Goal: Information Seeking & Learning: Learn about a topic

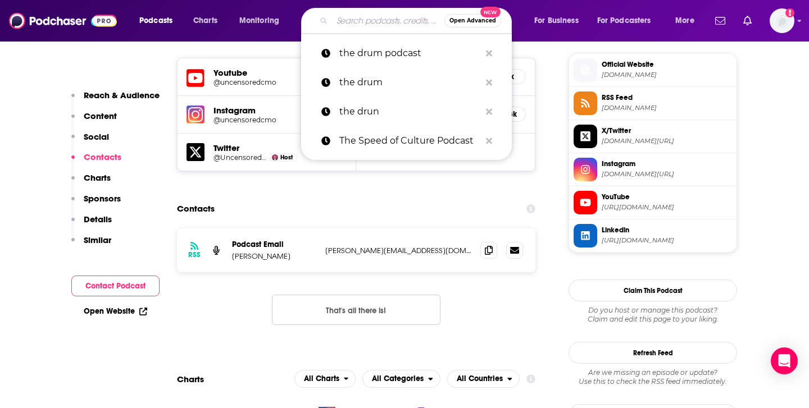
click at [363, 17] on input "Search podcasts, credits, & more..." at bounding box center [388, 21] width 112 height 18
paste input "Hot Mics with [PERSON_NAME]"
type input "Hot Mics with [PERSON_NAME]"
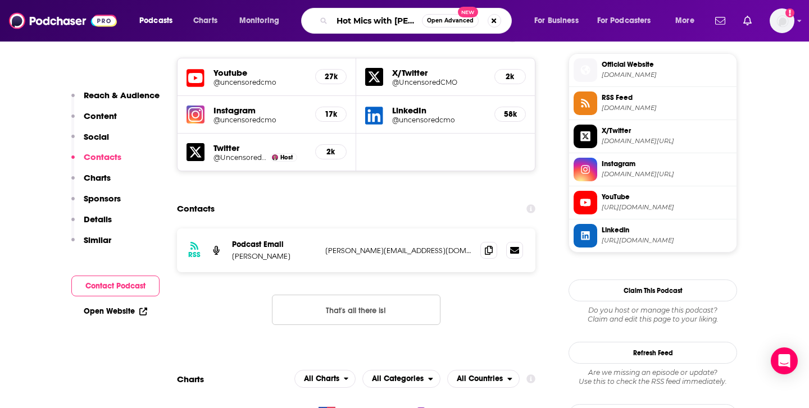
scroll to position [0, 20]
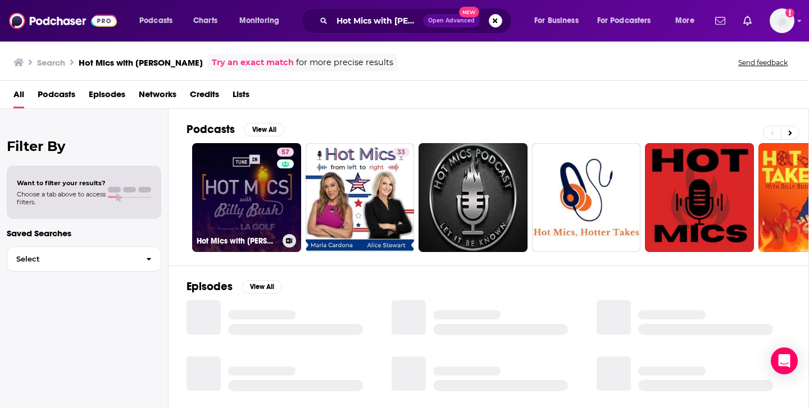
click at [243, 219] on link "57 Hot Mics with [PERSON_NAME]" at bounding box center [246, 197] width 109 height 109
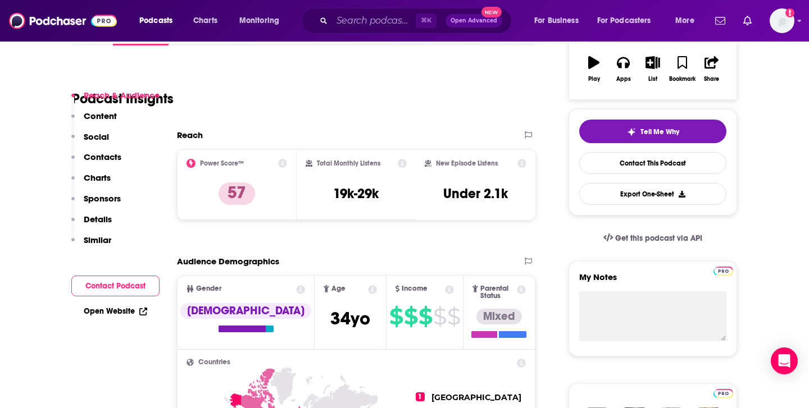
scroll to position [222, 0]
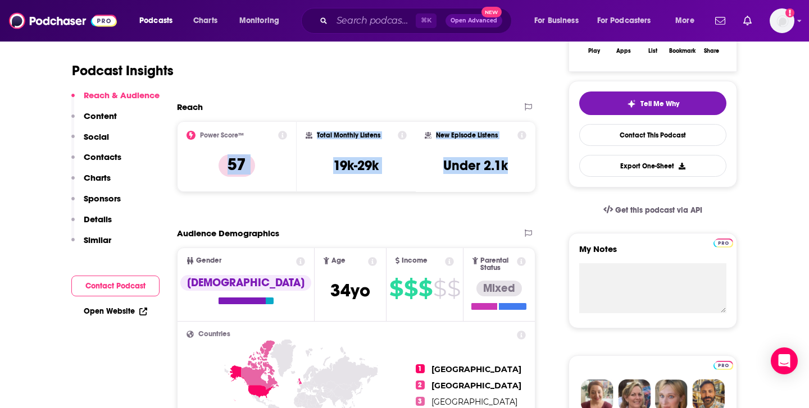
drag, startPoint x: 200, startPoint y: 153, endPoint x: 511, endPoint y: 171, distance: 311.7
click at [511, 171] on div "Power Score™ 57 Total Monthly Listens 19k-29k New Episode Listens Under 2.1k" at bounding box center [356, 156] width 358 height 71
copy div "Power Score™ 57 Total Monthly Listens 19k-29k New Episode Listens Under 2.1k"
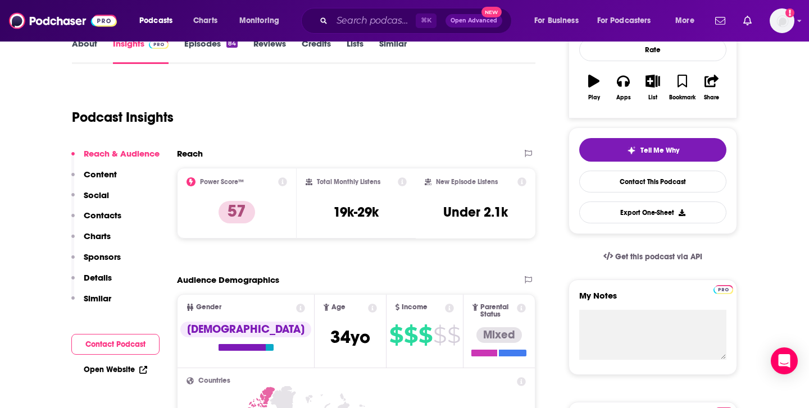
scroll to position [165, 0]
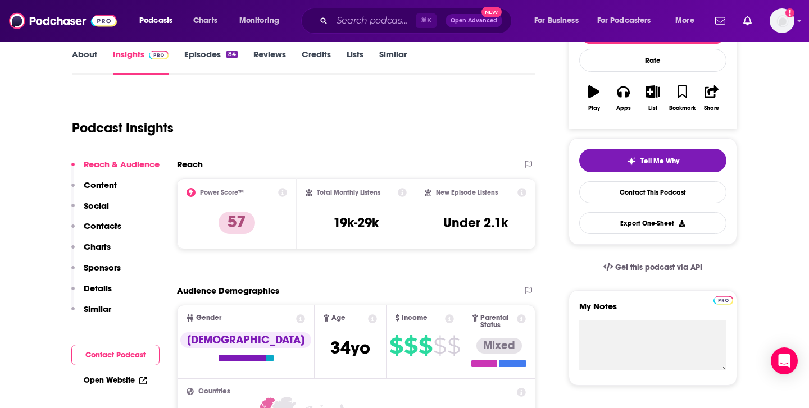
click at [103, 230] on p "Contacts" at bounding box center [103, 226] width 38 height 11
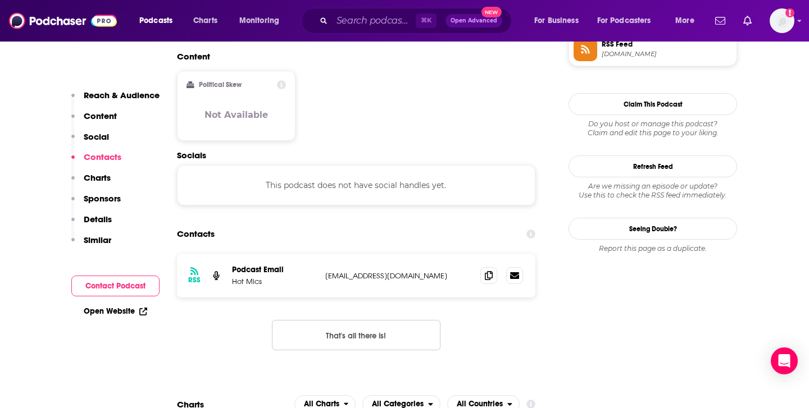
scroll to position [876, 0]
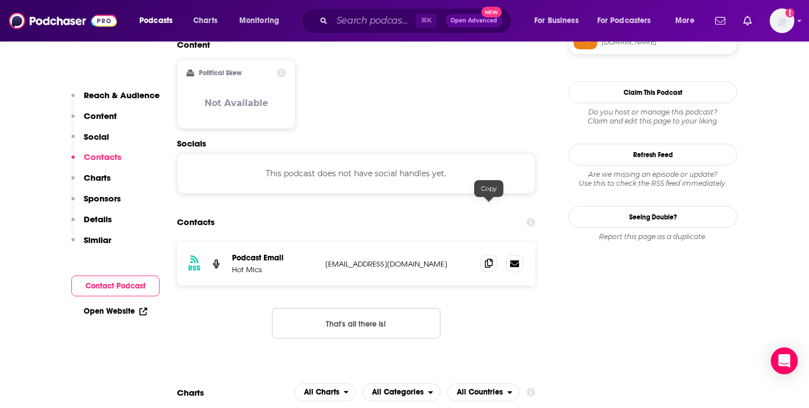
click at [492, 259] on icon at bounding box center [489, 263] width 8 height 9
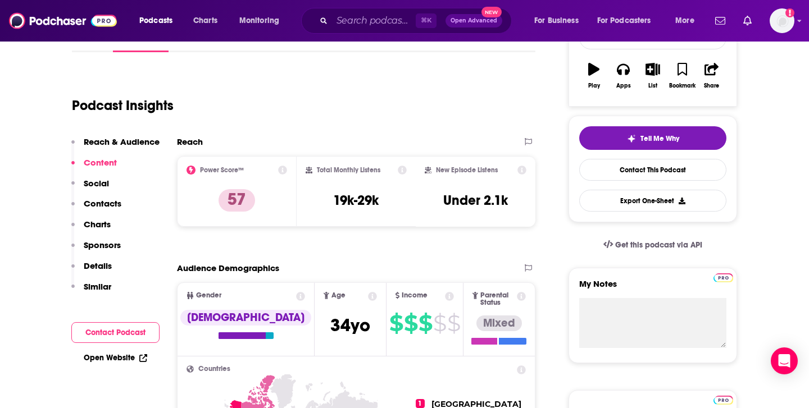
scroll to position [165, 0]
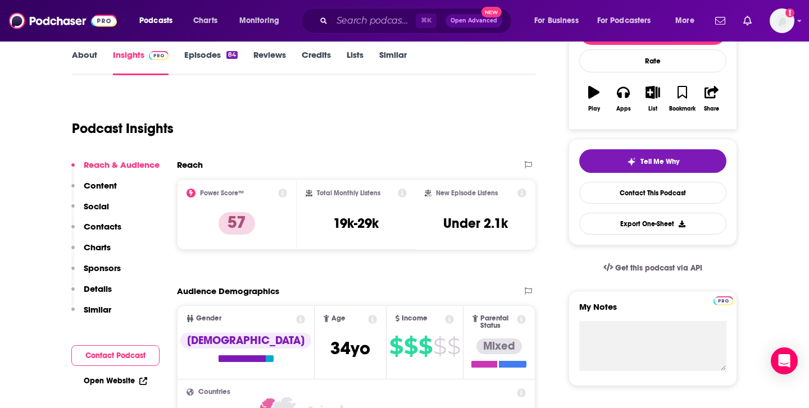
click at [230, 204] on div "Power Score™ 57" at bounding box center [237, 215] width 101 height 52
click at [231, 219] on p "57" at bounding box center [237, 223] width 37 height 22
click at [283, 193] on icon at bounding box center [282, 193] width 9 height 9
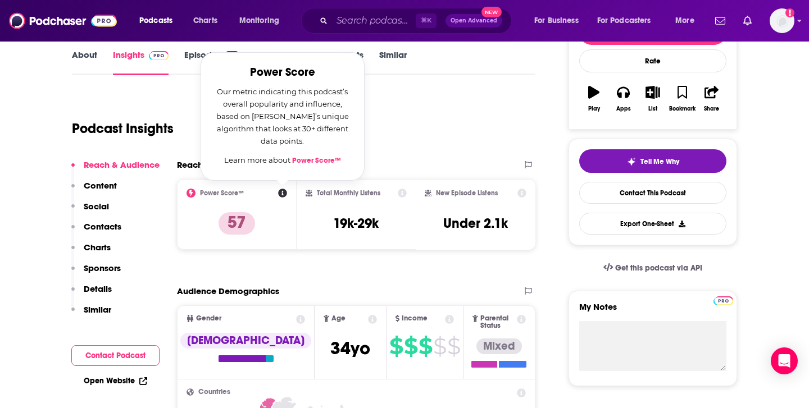
click at [319, 161] on link "Power Score™" at bounding box center [316, 160] width 49 height 9
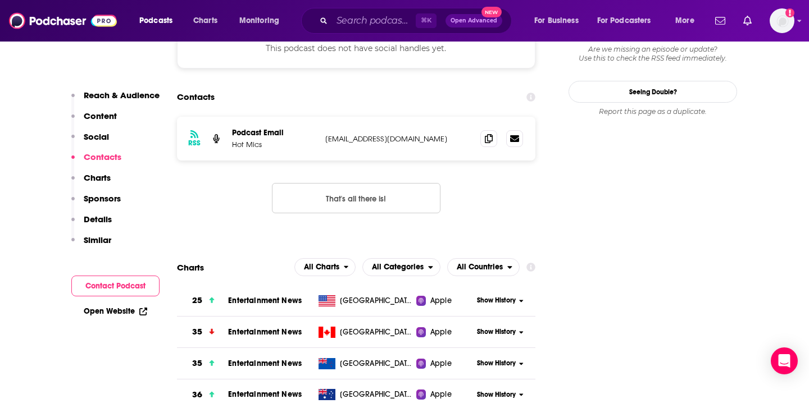
scroll to position [1013, 0]
